Goal: Transaction & Acquisition: Purchase product/service

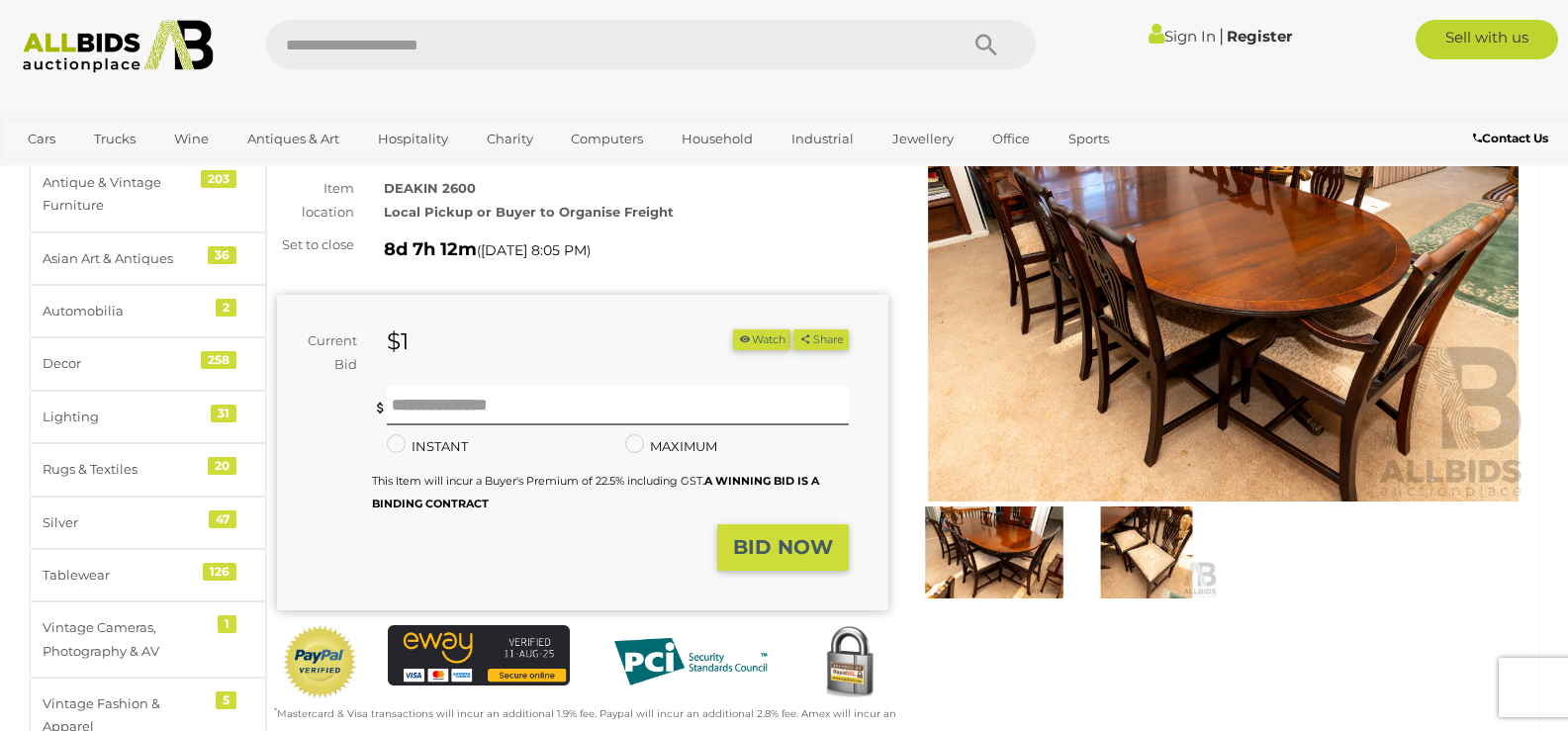
scroll to position [198, 0]
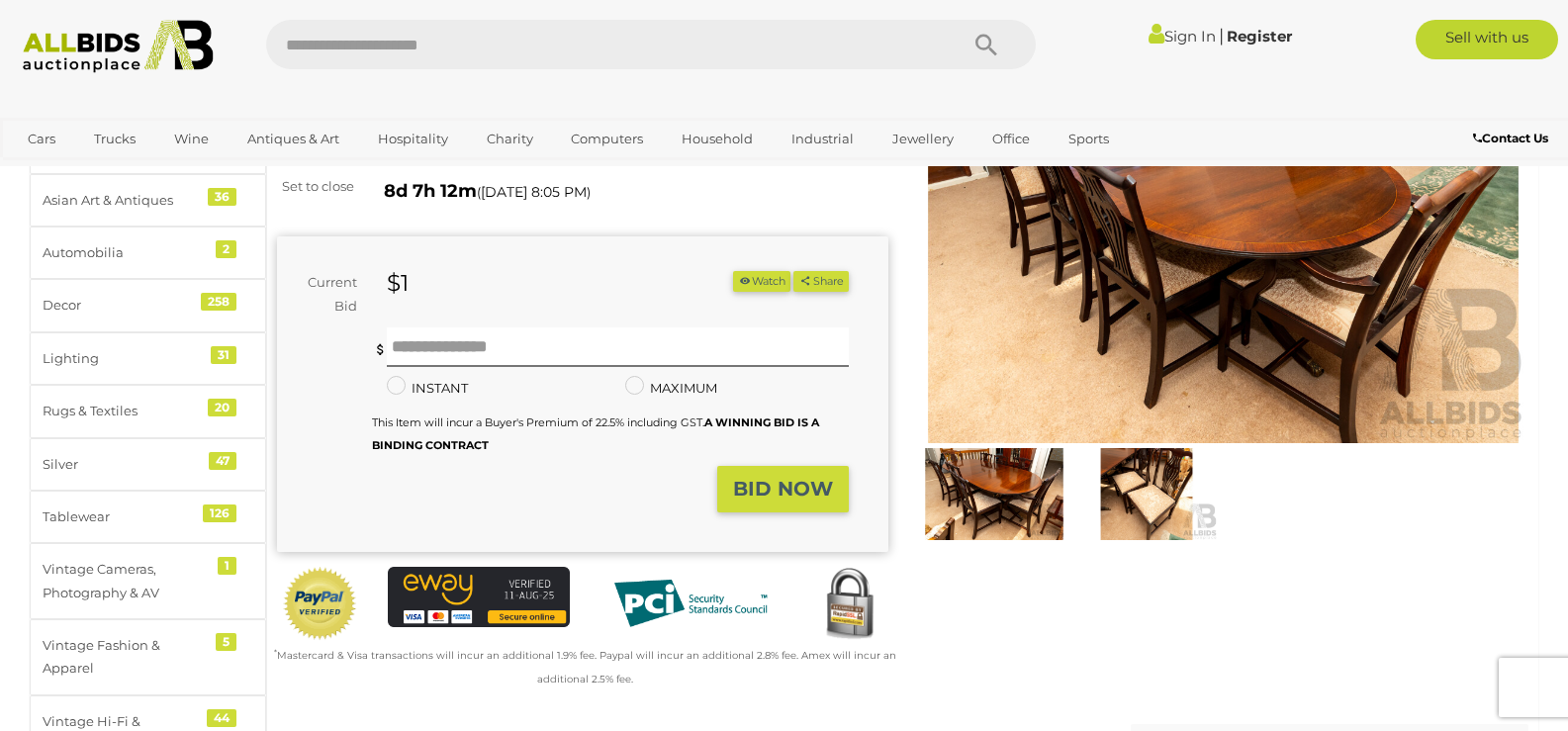
click at [1005, 493] on img at bounding box center [994, 494] width 143 height 92
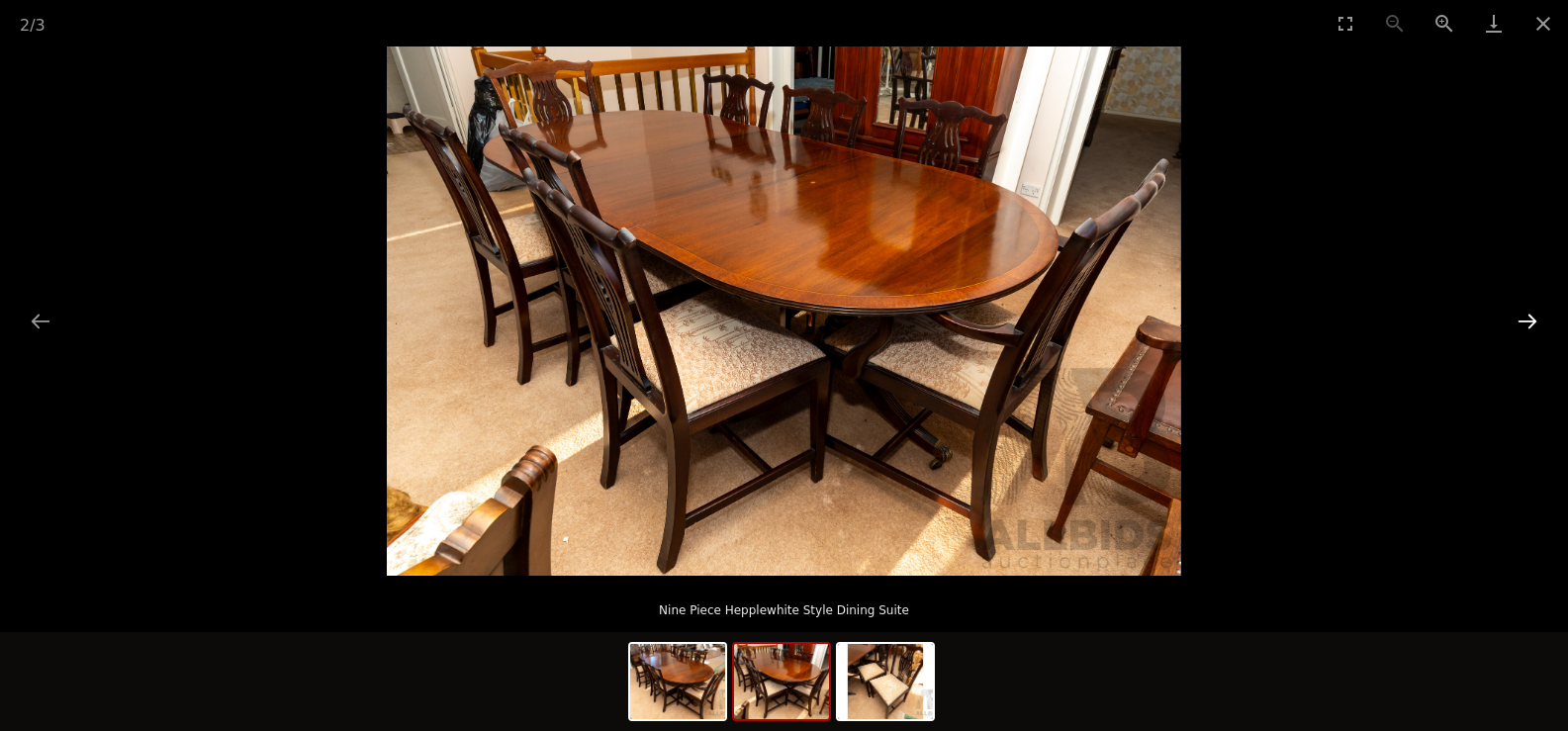
click at [1525, 320] on button "Next slide" at bounding box center [1527, 321] width 42 height 39
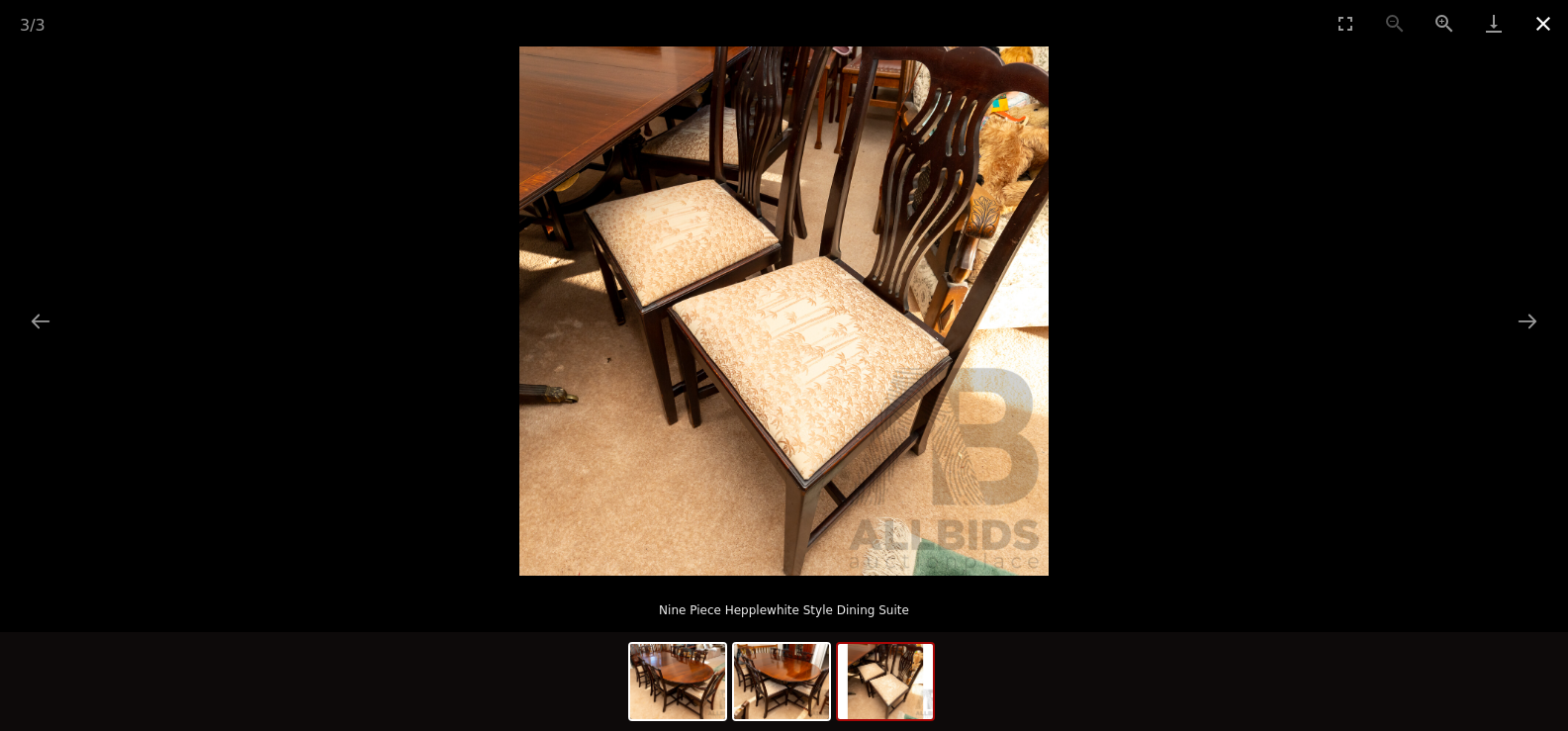
click at [1545, 23] on button "Close gallery" at bounding box center [1543, 23] width 50 height 47
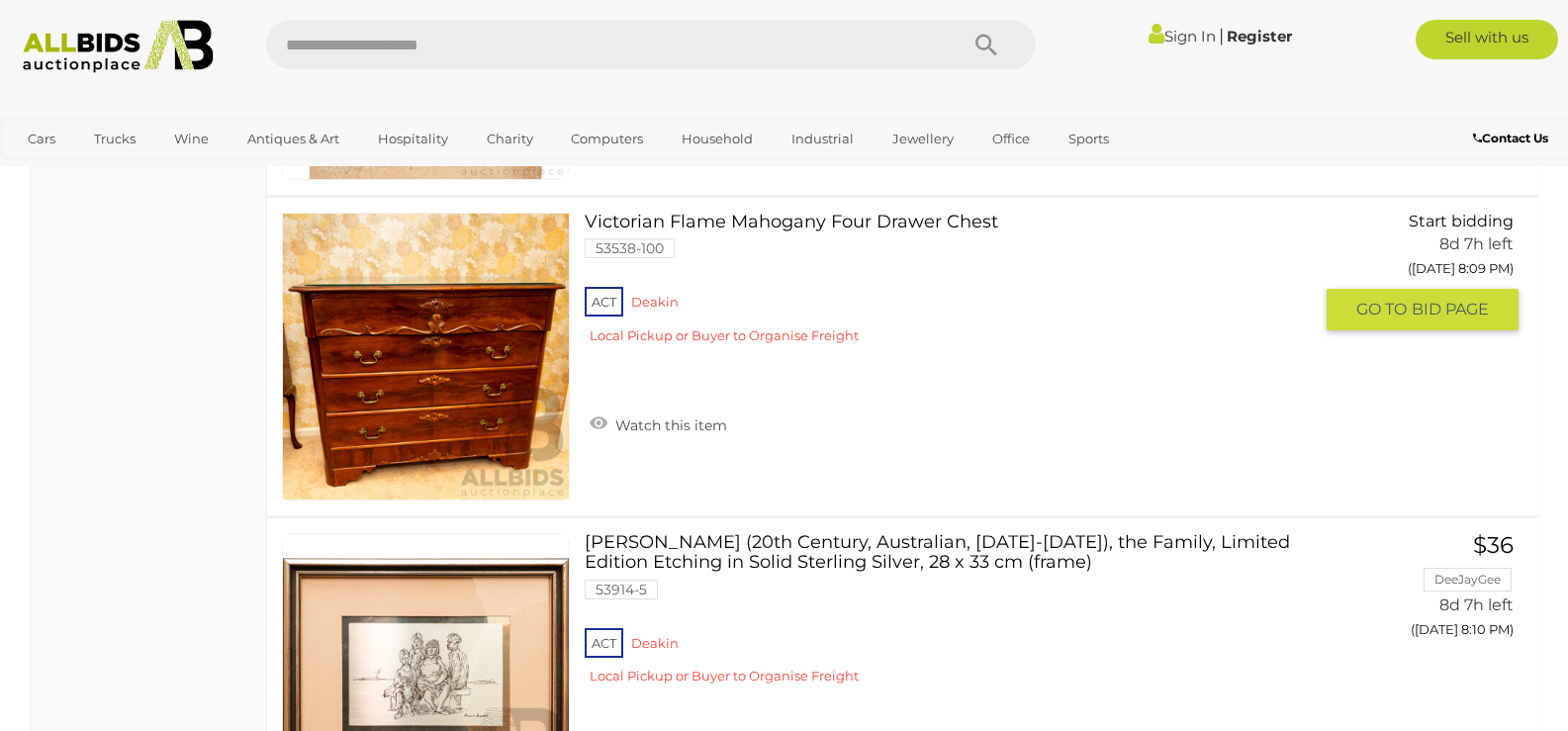
scroll to position [5263, 0]
